Goal: Task Accomplishment & Management: Use online tool/utility

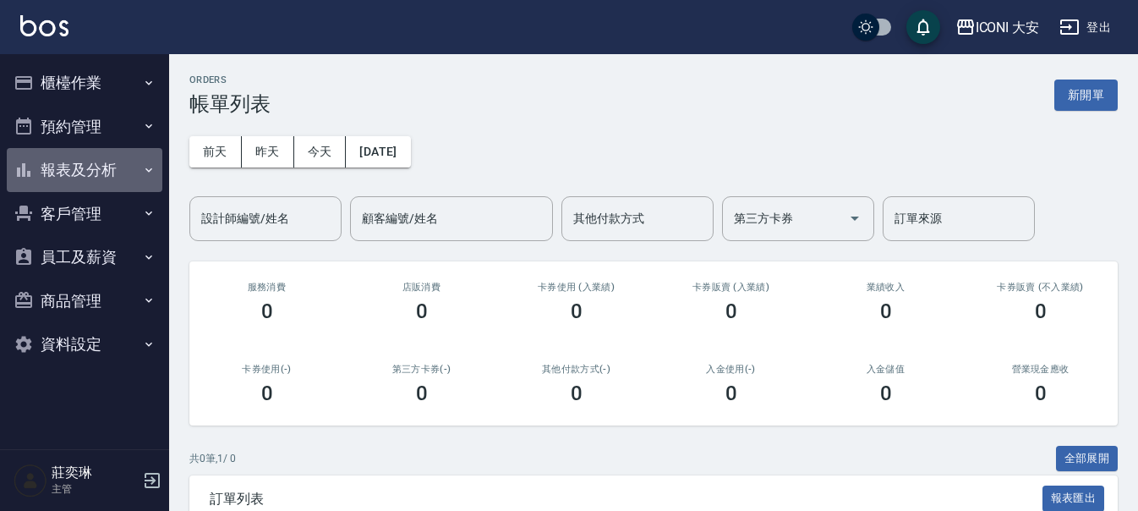
click at [140, 167] on button "報表及分析" at bounding box center [85, 170] width 156 height 44
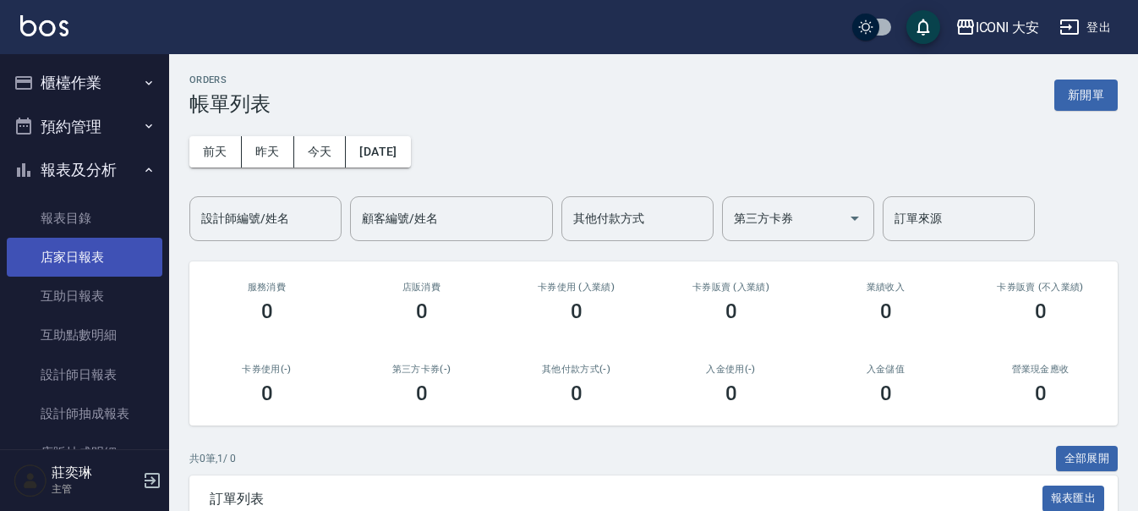
click at [142, 263] on link "店家日報表" at bounding box center [85, 257] width 156 height 39
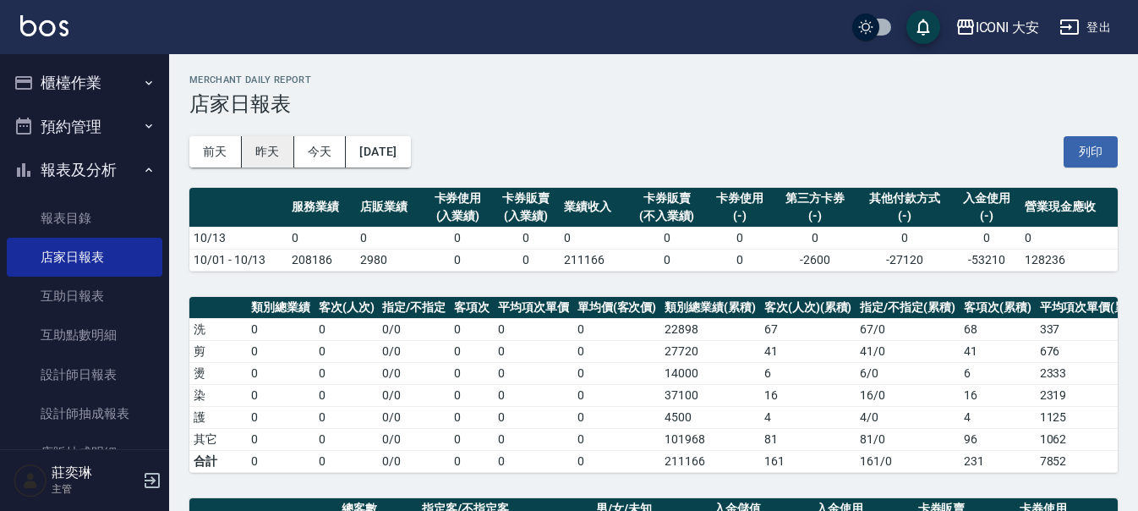
click at [266, 161] on button "昨天" at bounding box center [268, 151] width 52 height 31
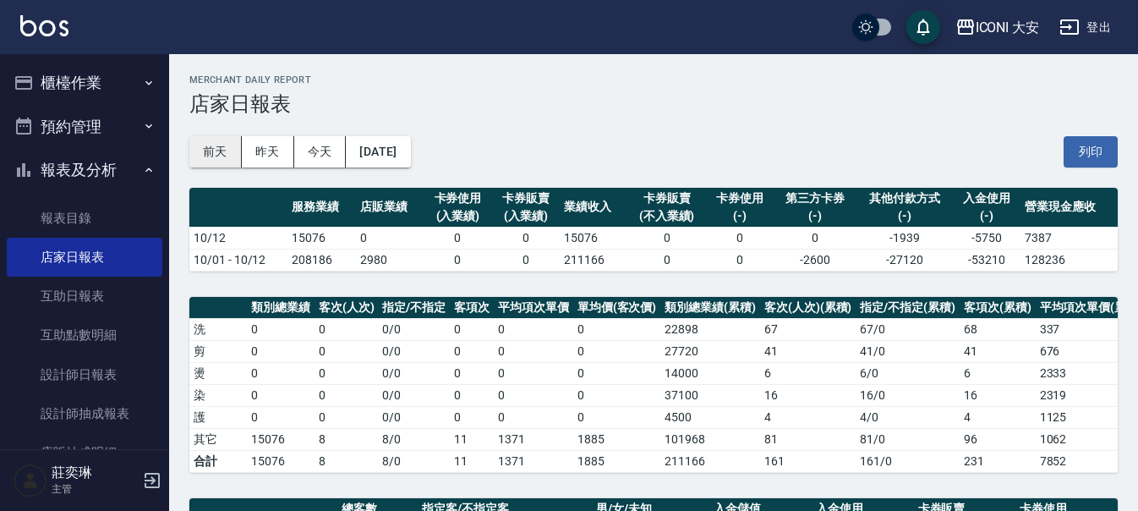
click at [212, 154] on button "前天" at bounding box center [215, 151] width 52 height 31
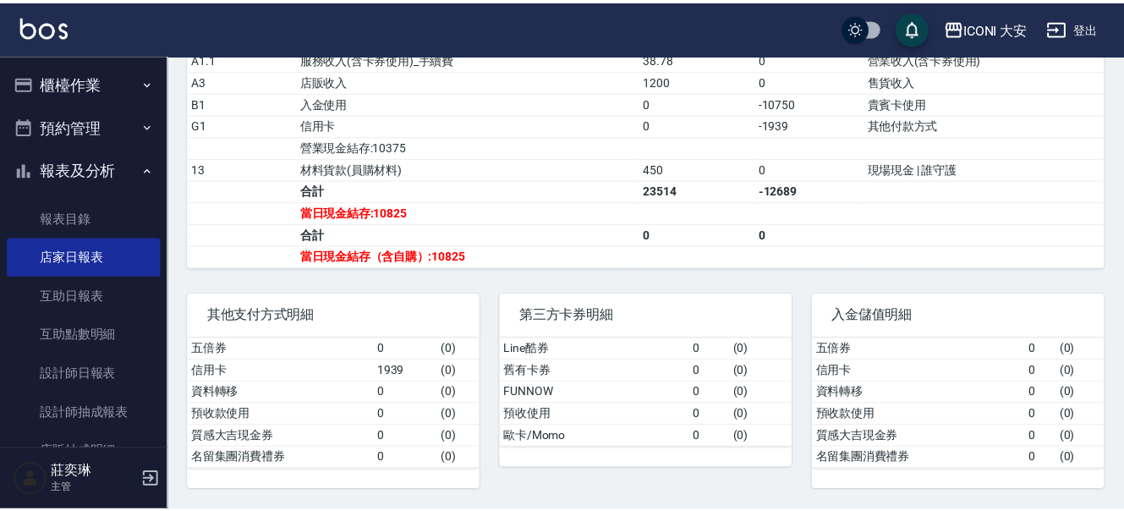
scroll to position [338, 0]
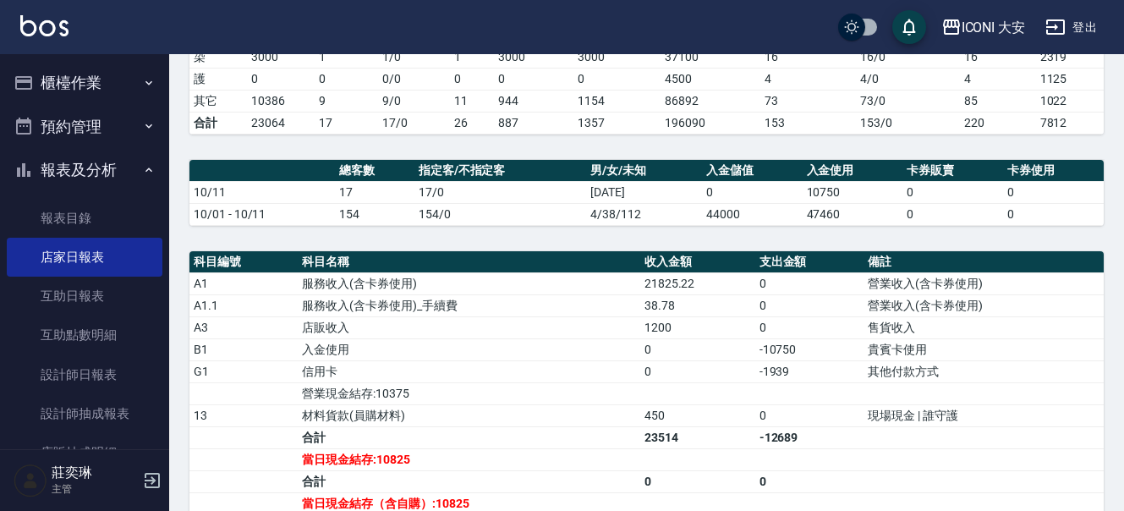
click at [66, 87] on button "櫃檯作業" at bounding box center [85, 83] width 156 height 44
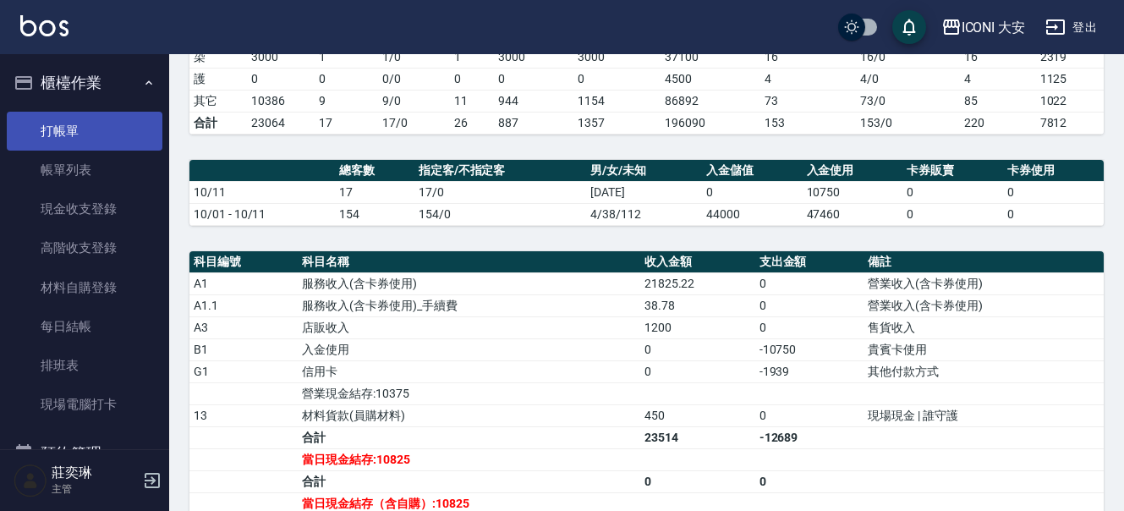
click at [99, 136] on link "打帳單" at bounding box center [85, 131] width 156 height 39
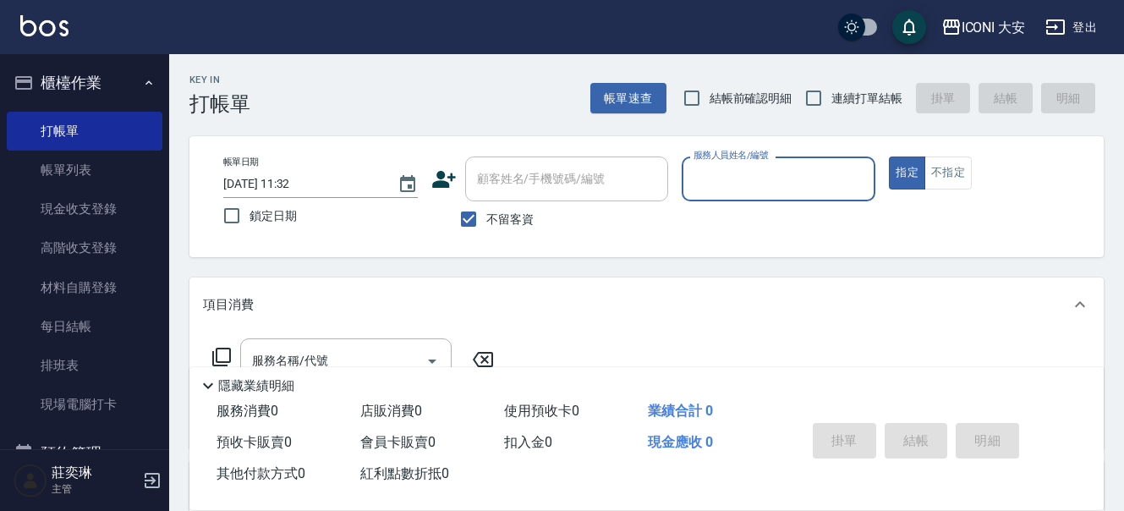
drag, startPoint x: 743, startPoint y: 164, endPoint x: 732, endPoint y: 200, distance: 37.2
click at [743, 167] on input "服務人員姓名/編號" at bounding box center [778, 179] width 179 height 30
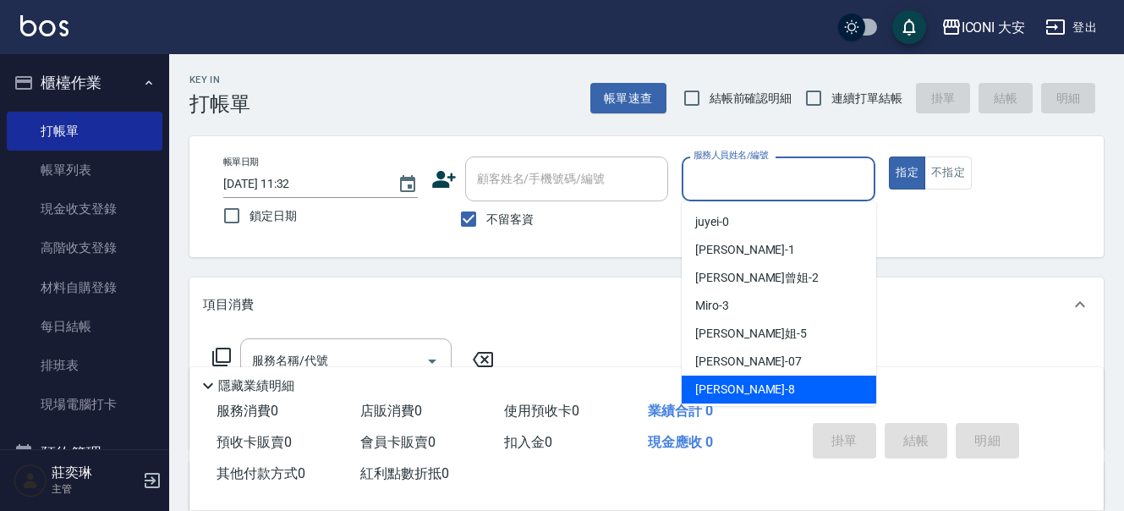
click at [705, 387] on span "Yulisa -8" at bounding box center [745, 390] width 100 height 18
type input "Yulisa-8"
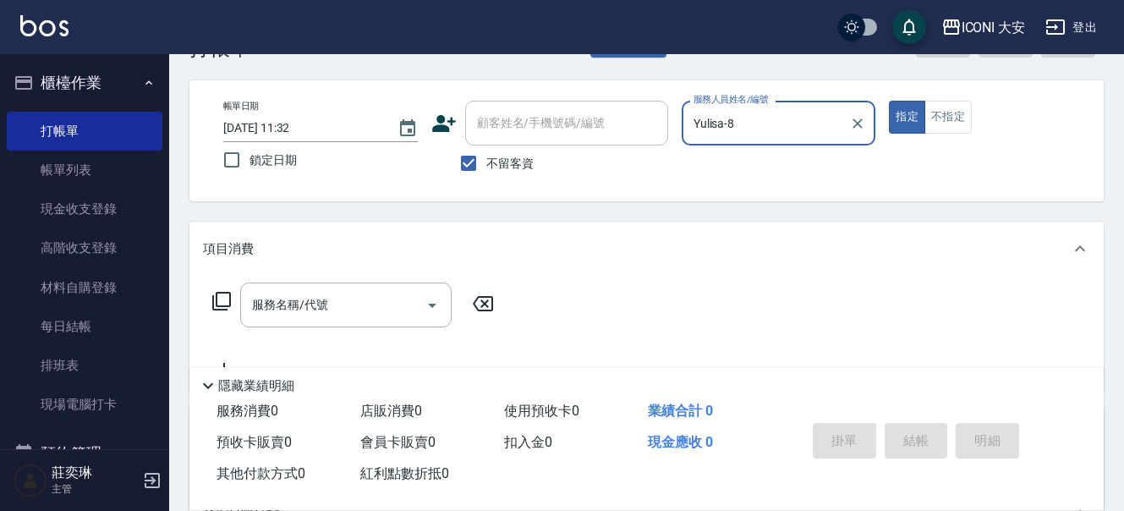
scroll to position [85, 0]
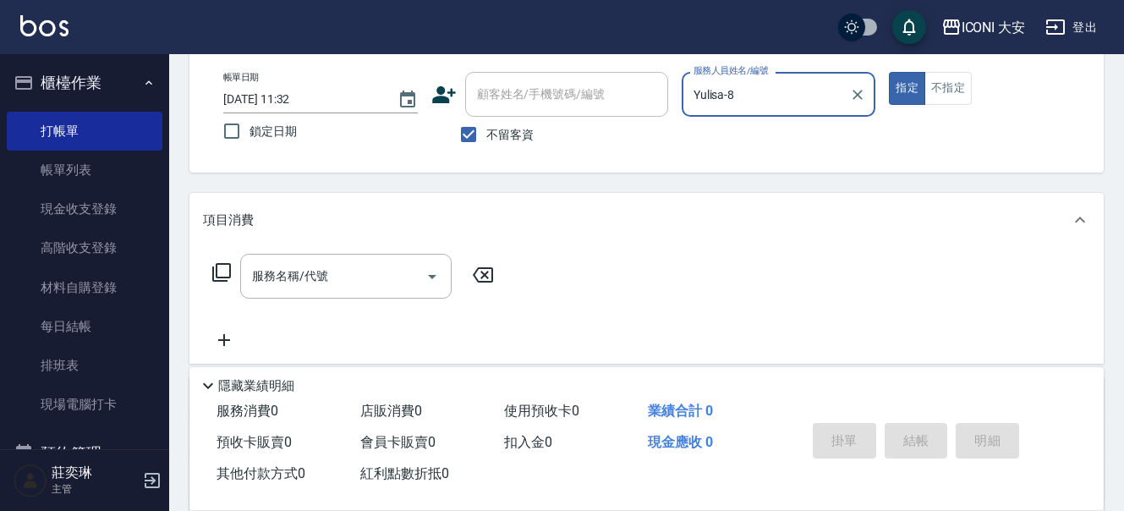
click at [220, 270] on icon at bounding box center [221, 272] width 20 height 20
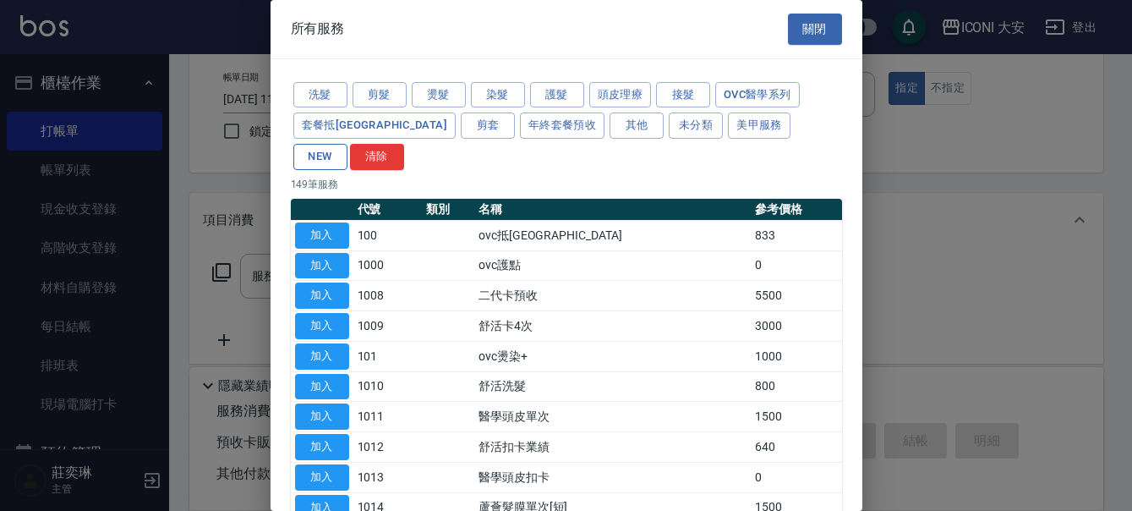
click at [348, 144] on button "NEW" at bounding box center [320, 157] width 54 height 26
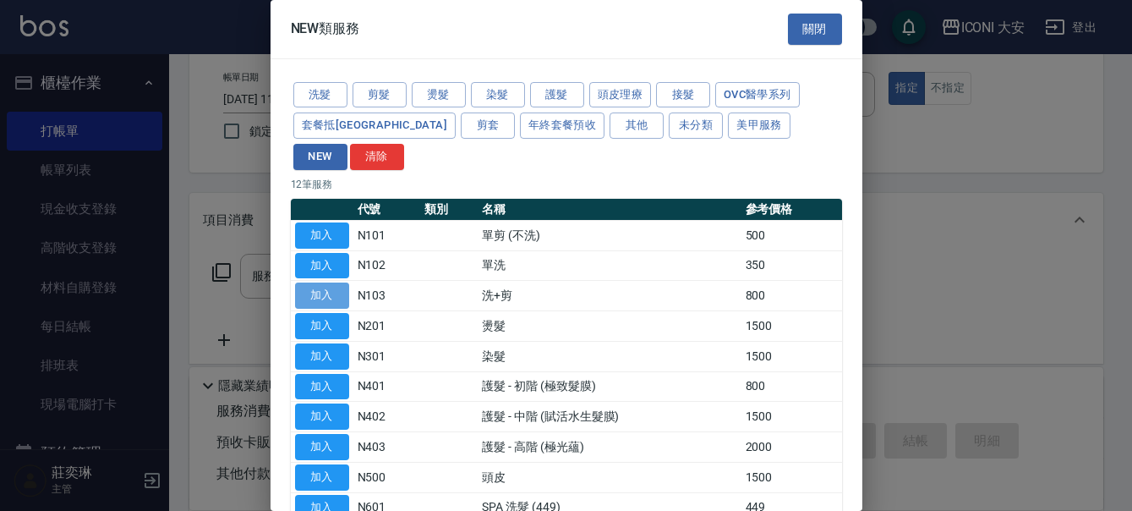
click at [335, 282] on button "加入" at bounding box center [322, 295] width 54 height 26
type input "洗+剪(N103)"
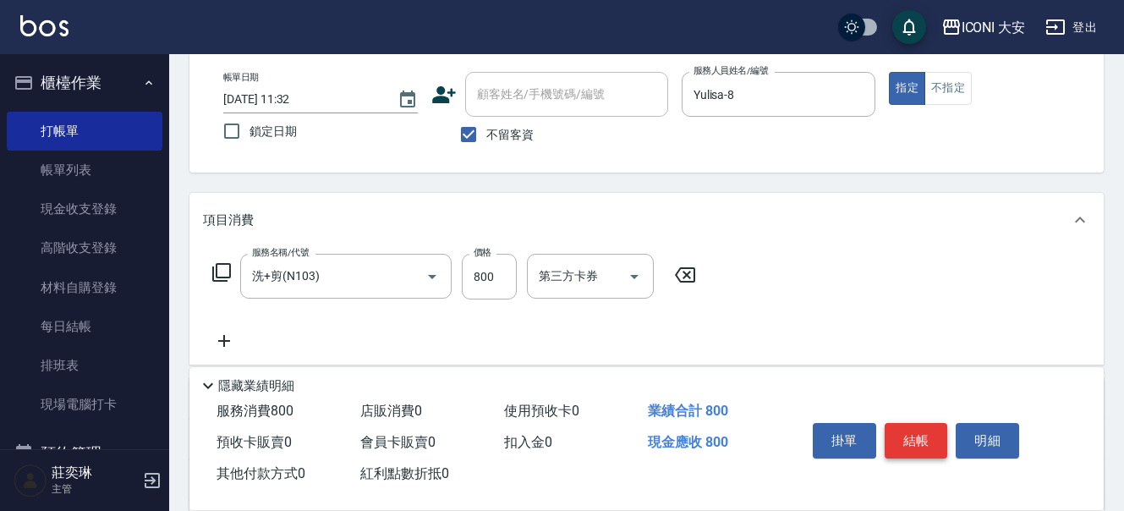
click at [917, 441] on button "結帳" at bounding box center [916, 441] width 63 height 36
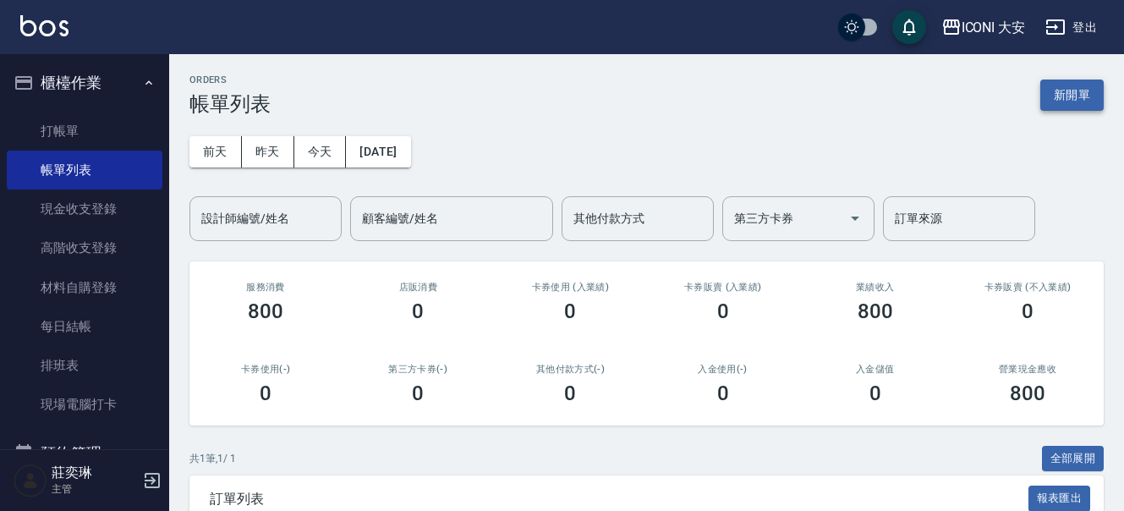
click at [1061, 94] on button "新開單" at bounding box center [1071, 95] width 63 height 31
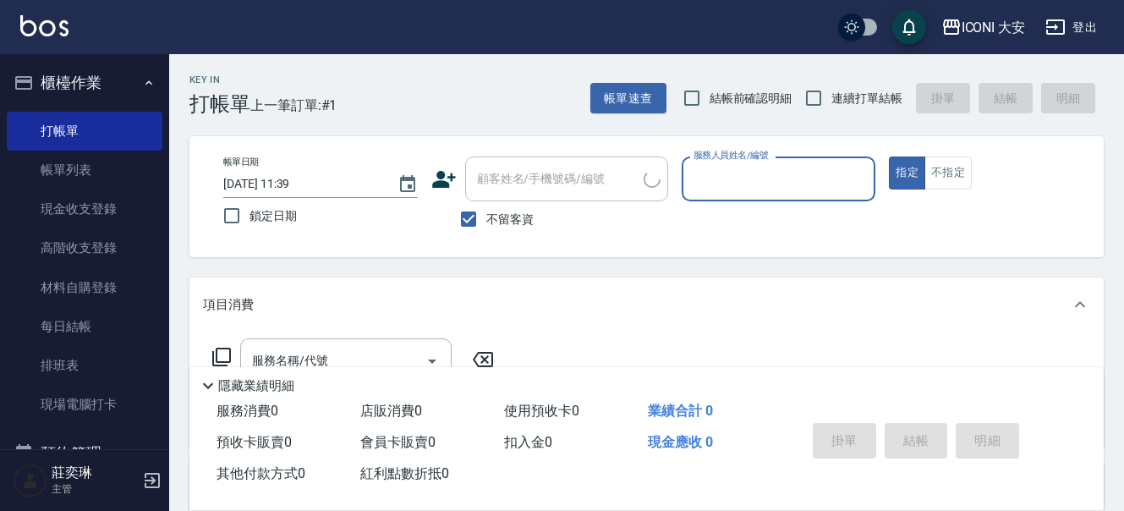
click at [735, 182] on input "服務人員姓名/編號" at bounding box center [778, 179] width 179 height 30
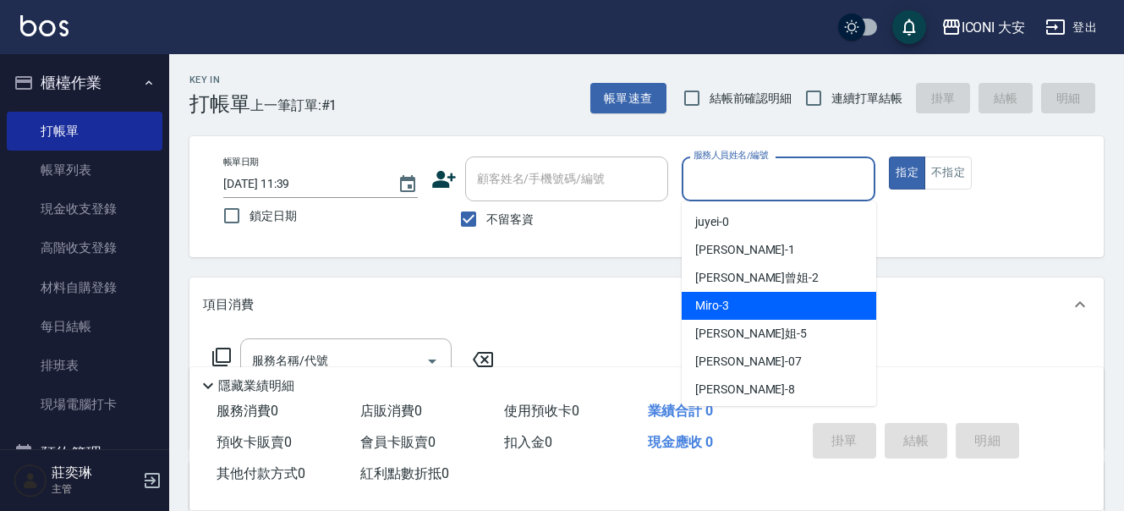
click at [730, 293] on div "Miro -3" at bounding box center [779, 306] width 195 height 28
type input "Miro-3"
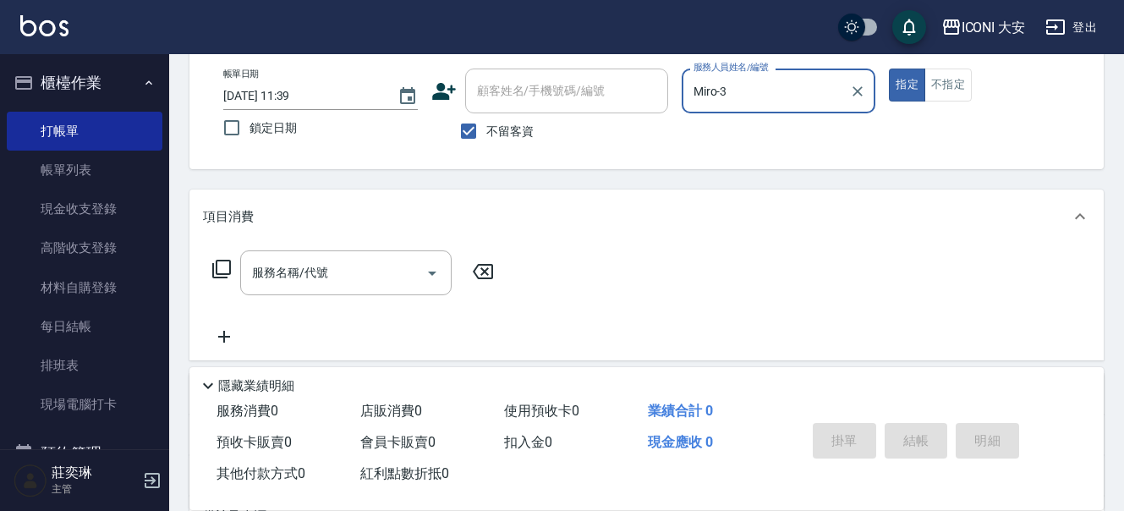
scroll to position [169, 0]
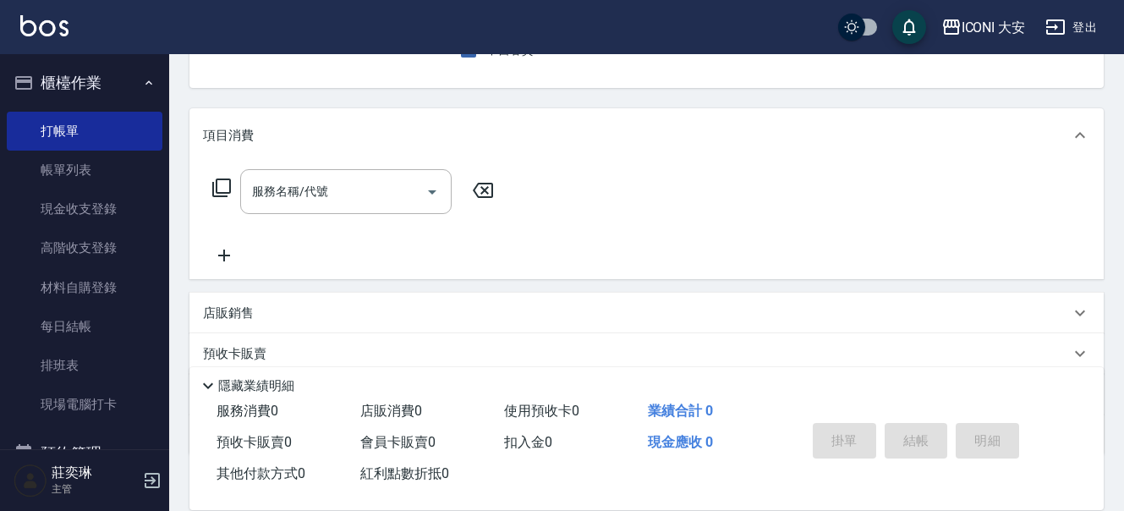
click at [229, 184] on icon at bounding box center [221, 187] width 19 height 19
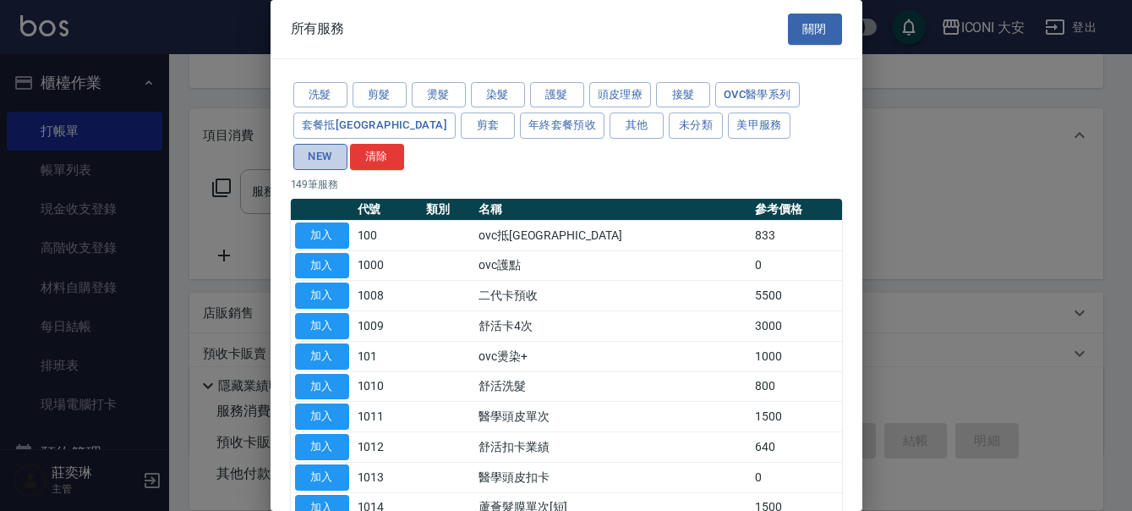
click at [348, 144] on button "NEW" at bounding box center [320, 157] width 54 height 26
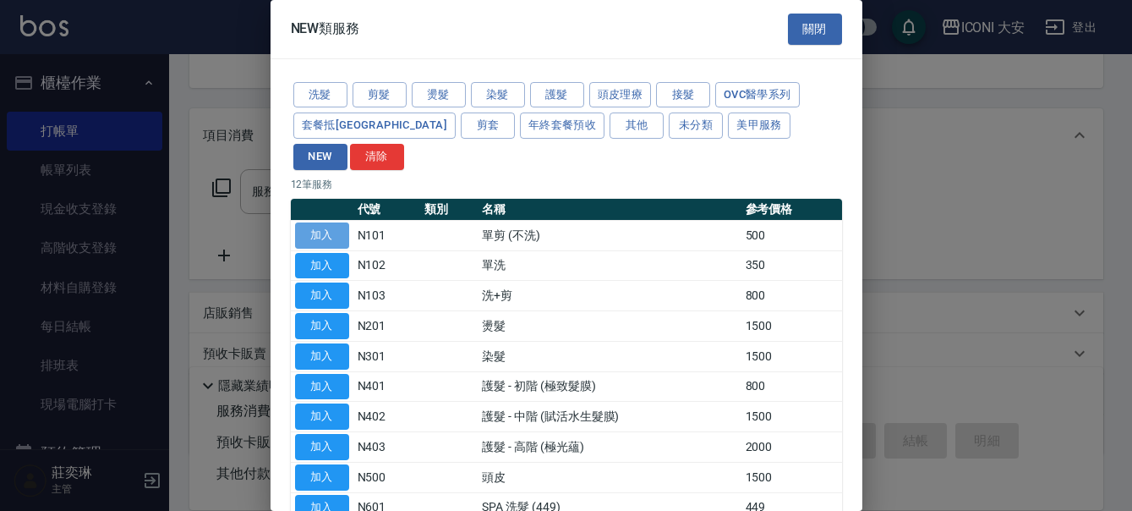
click at [320, 222] on button "加入" at bounding box center [322, 235] width 54 height 26
type input "單剪 (不洗)(N101)"
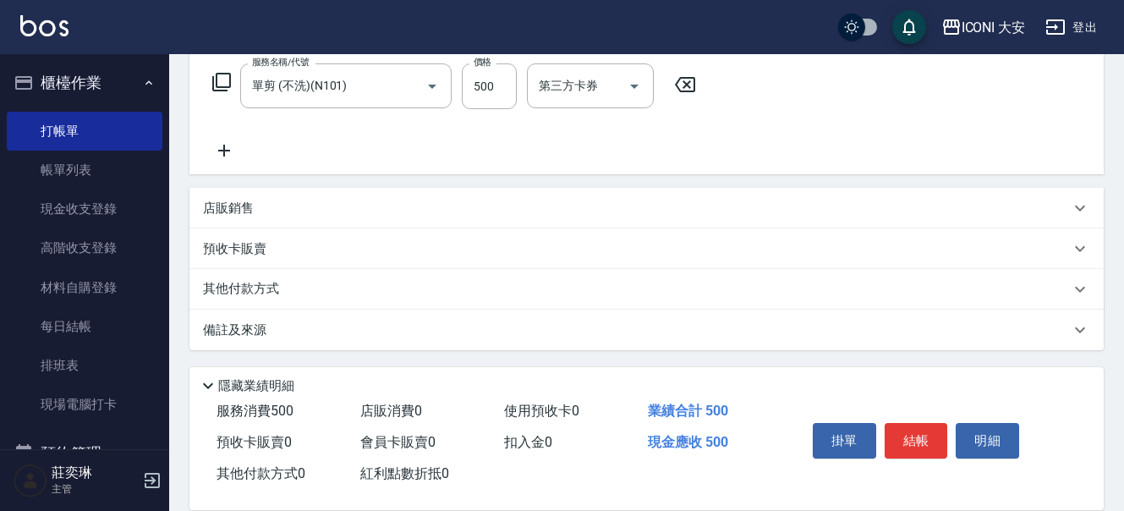
scroll to position [277, 0]
click at [275, 286] on p "其他付款方式" at bounding box center [245, 287] width 85 height 19
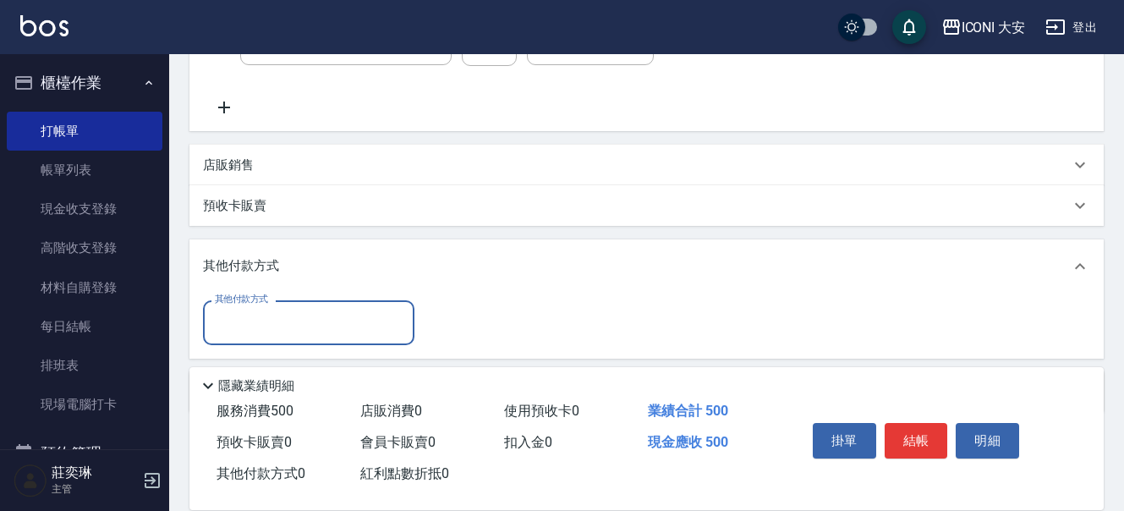
scroll to position [382, 0]
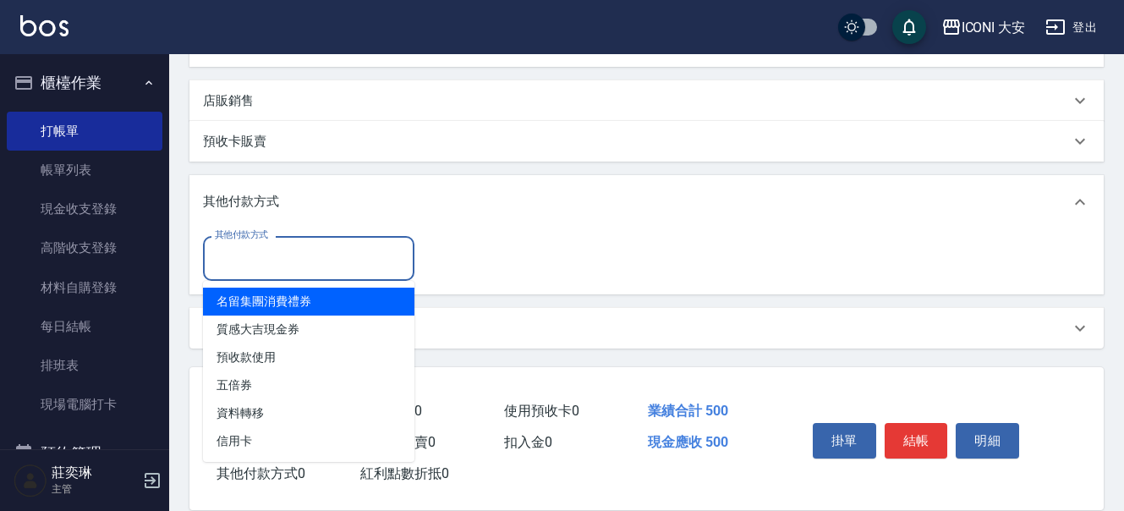
click at [335, 246] on input "其他付款方式" at bounding box center [309, 259] width 196 height 30
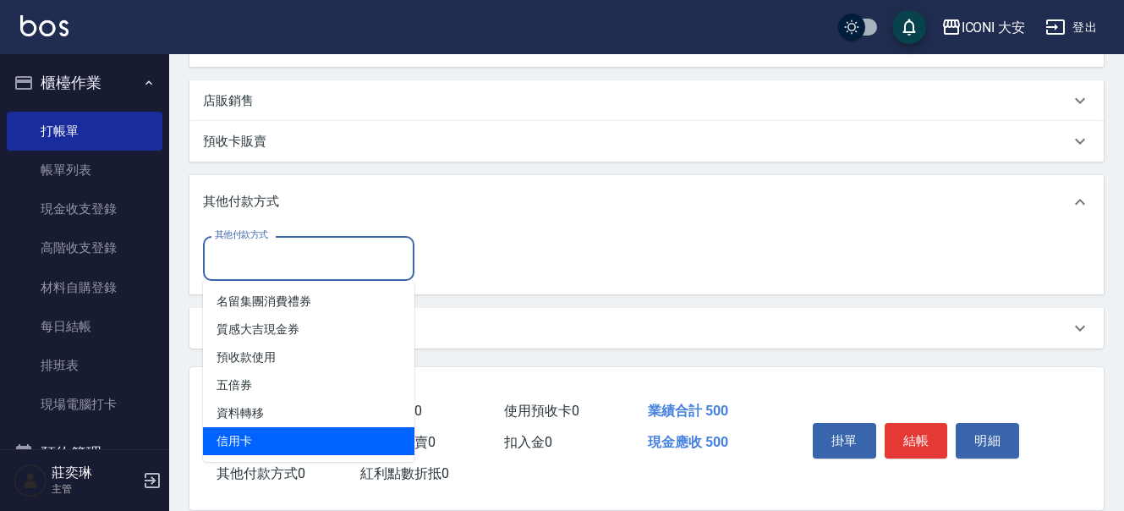
click at [305, 434] on span "信用卡" at bounding box center [308, 441] width 211 height 28
type input "信用卡"
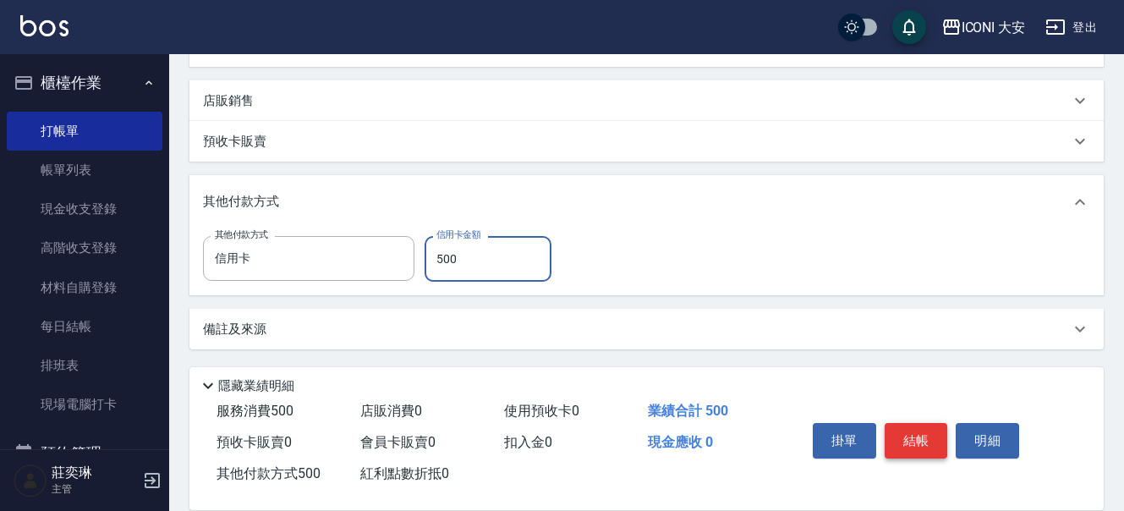
type input "500"
click at [925, 440] on button "結帳" at bounding box center [916, 441] width 63 height 36
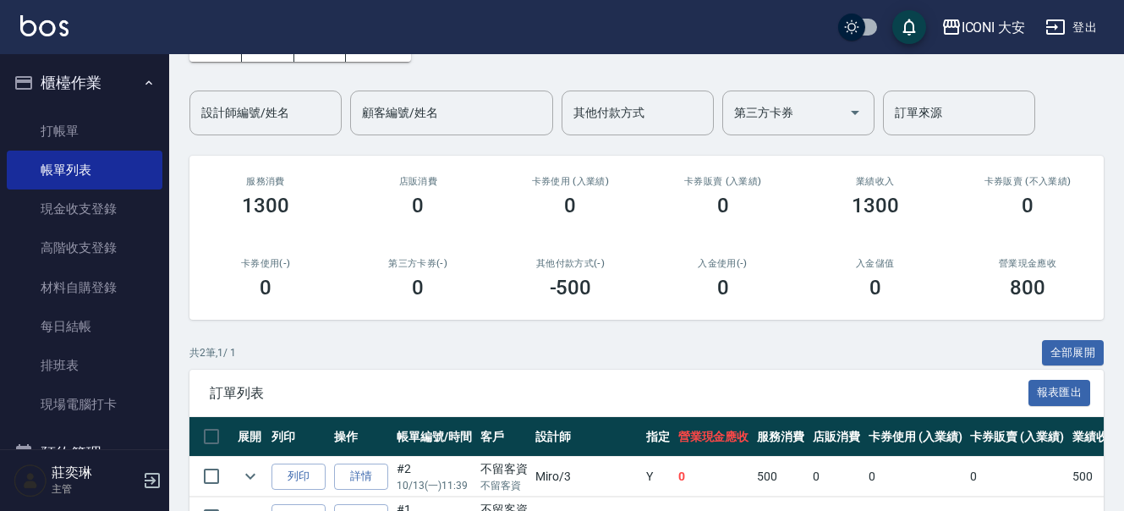
scroll to position [211, 0]
